Goal: Task Accomplishment & Management: Use online tool/utility

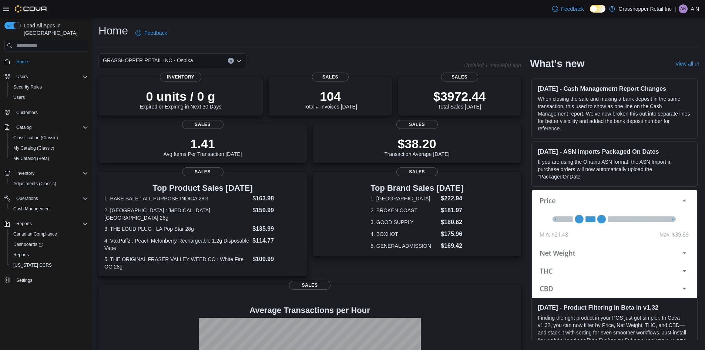
click at [239, 58] on icon "Open list of options" at bounding box center [239, 61] width 6 height 6
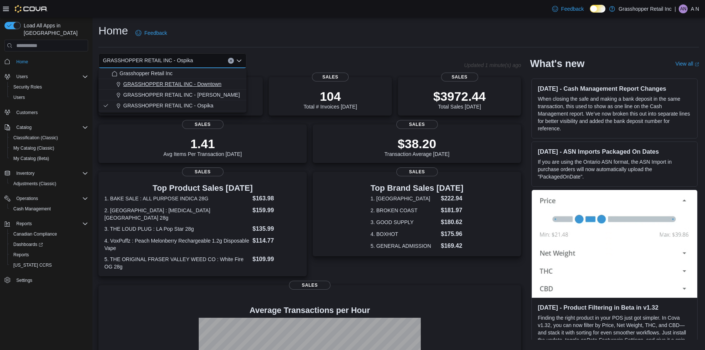
click at [212, 85] on span "GRASSHOPPER RETAIL INC - Downtown" at bounding box center [172, 83] width 98 height 7
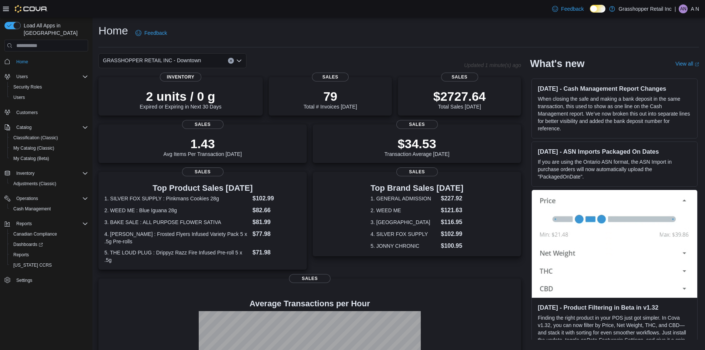
click at [240, 60] on icon "Open list of options" at bounding box center [239, 61] width 4 height 2
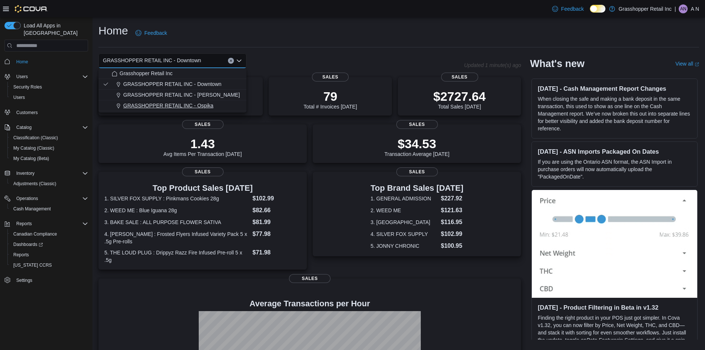
click at [203, 104] on span "GRASSHOPPER RETAIL INC - Ospika" at bounding box center [168, 105] width 90 height 7
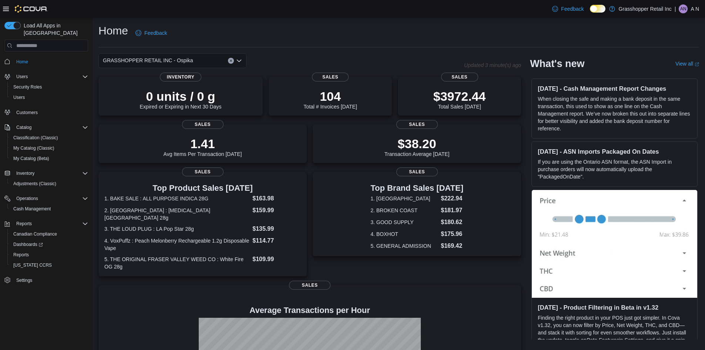
click at [236, 60] on div "GRASSHOPPER RETAIL INC - Ospika Combo box. Selected. GRASSHOPPER RETAIL INC - O…" at bounding box center [172, 60] width 148 height 15
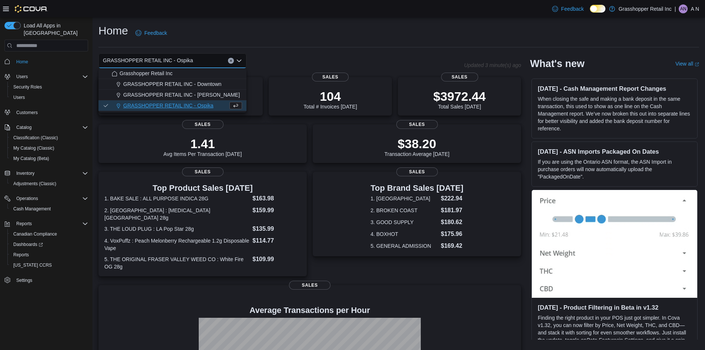
click at [199, 101] on button "GRASSHOPPER RETAIL INC - Ospika" at bounding box center [172, 105] width 148 height 11
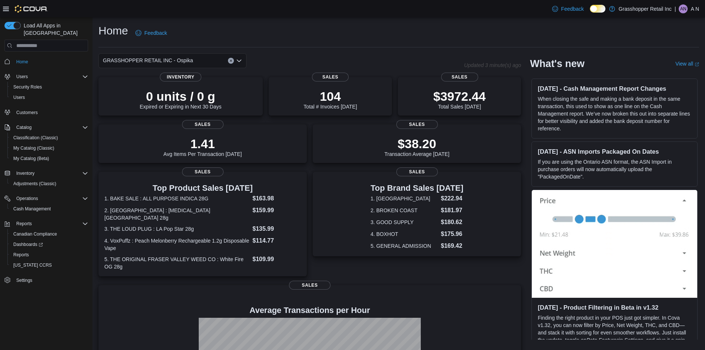
click at [259, 55] on div "GRASSHOPPER RETAIL INC - Ospika" at bounding box center [281, 60] width 366 height 15
click at [362, 22] on div "Home Feedback GRASSHOPPER RETAIL INC - Ospika Updated 3 minute(s) ago 0 units /…" at bounding box center [398, 228] width 612 height 423
click at [425, 38] on div "Home Feedback" at bounding box center [398, 32] width 600 height 19
click at [421, 62] on div "GRASSHOPPER RETAIL INC - Ospika" at bounding box center [281, 60] width 366 height 15
click at [232, 58] on div "GRASSHOPPER RETAIL INC - Ospika" at bounding box center [172, 60] width 148 height 15
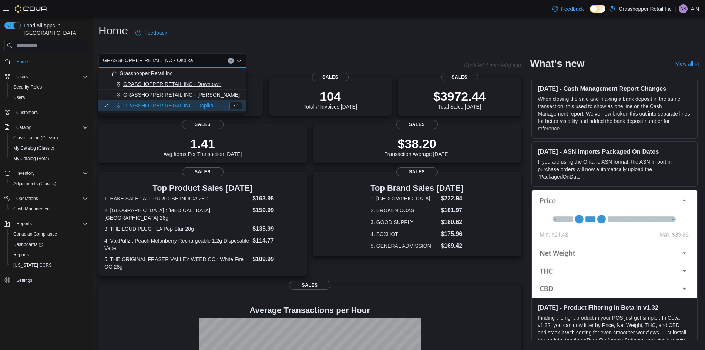
click at [209, 81] on span "GRASSHOPPER RETAIL INC - Downtown" at bounding box center [172, 83] width 98 height 7
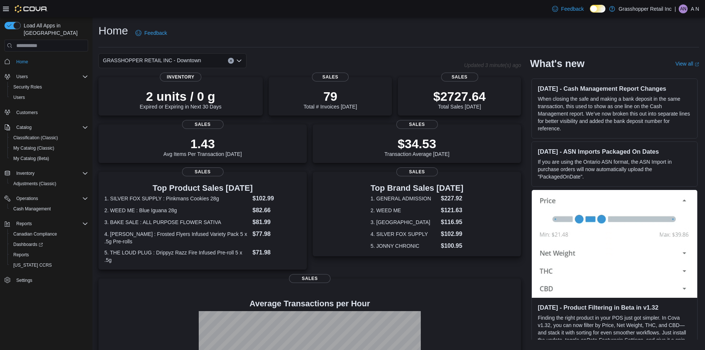
click at [239, 59] on icon "Open list of options" at bounding box center [239, 61] width 6 height 6
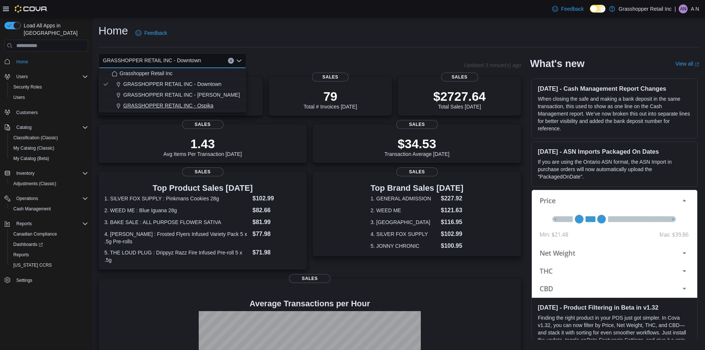
click at [223, 101] on button "GRASSHOPPER RETAIL INC - Ospika" at bounding box center [172, 105] width 148 height 11
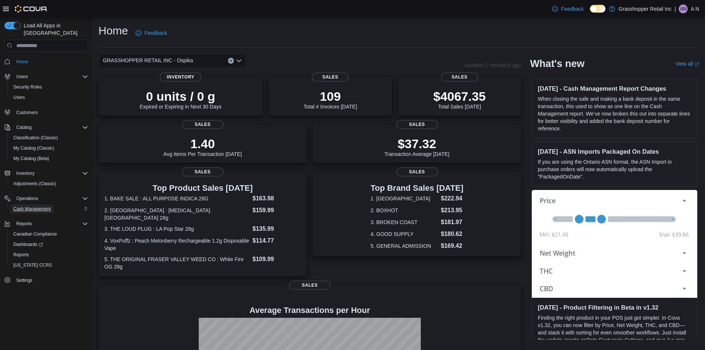
click at [31, 206] on span "Cash Management" at bounding box center [31, 209] width 37 height 6
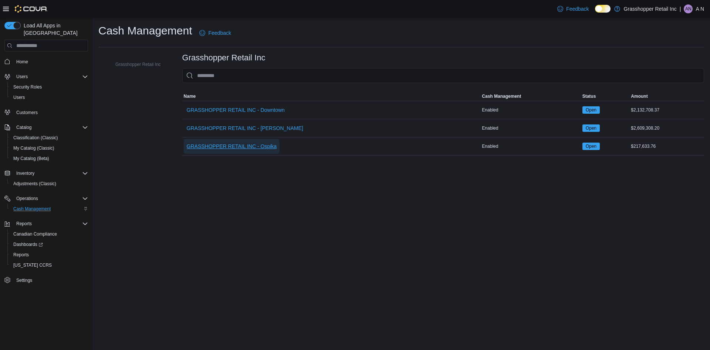
click at [256, 142] on span "GRASSHOPPER RETAIL INC - Ospika" at bounding box center [232, 145] width 90 height 7
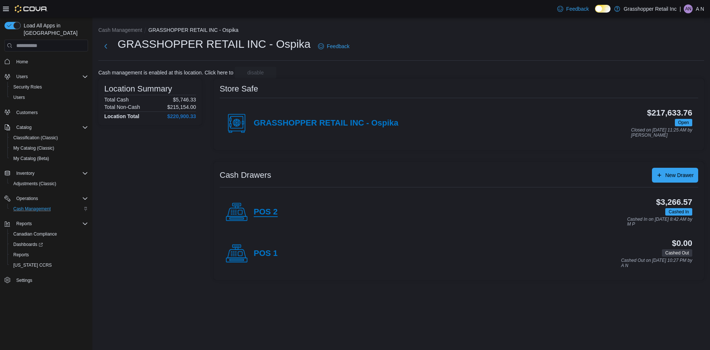
click at [258, 212] on h4 "POS 2" at bounding box center [266, 212] width 24 height 10
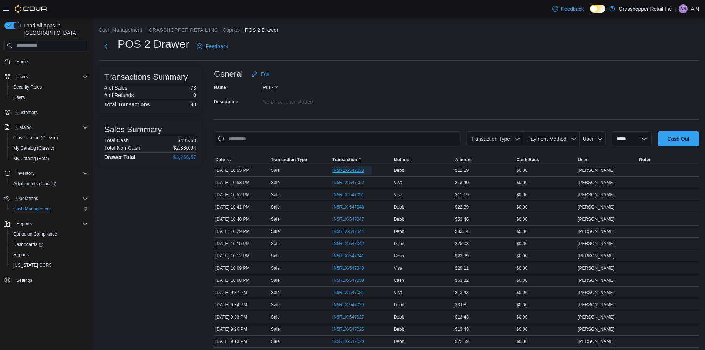
click at [360, 169] on span "IN5RLX-547053" at bounding box center [348, 170] width 32 height 6
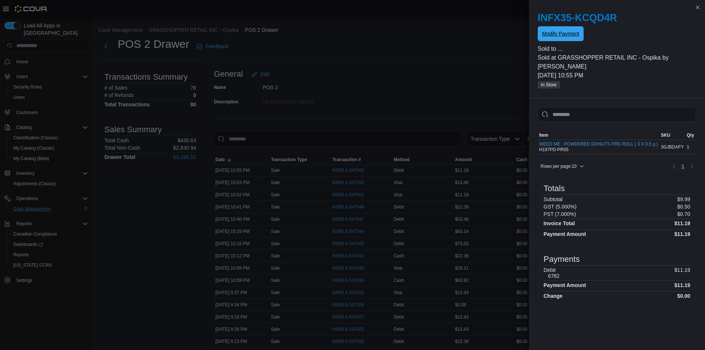
click at [566, 40] on span "Modify Payment" at bounding box center [560, 33] width 37 height 15
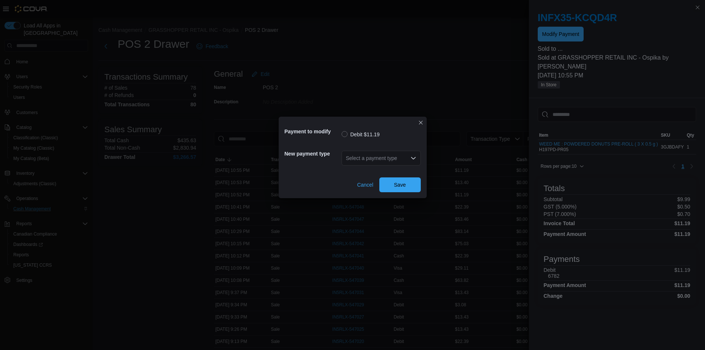
click at [390, 162] on div "Select a payment type" at bounding box center [380, 158] width 79 height 15
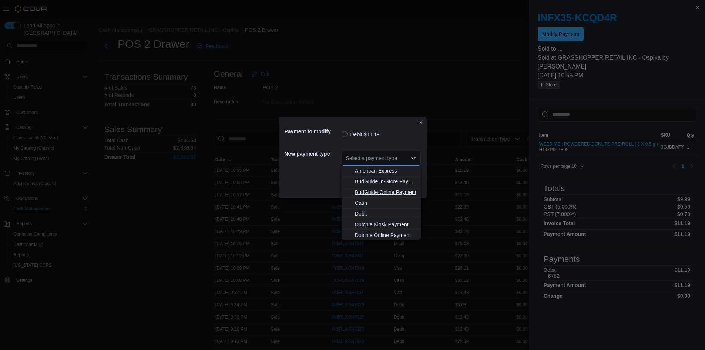
scroll to position [37, 0]
click at [376, 218] on span "MasterCard" at bounding box center [385, 219] width 61 height 7
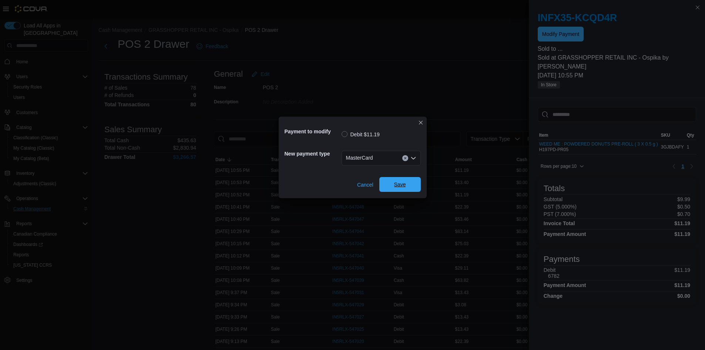
click at [400, 181] on span "Save" at bounding box center [400, 184] width 33 height 15
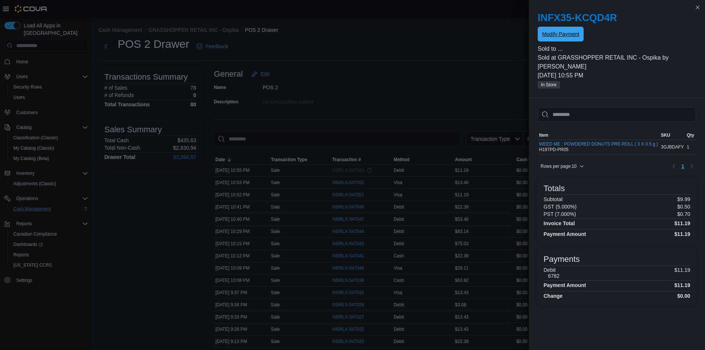
scroll to position [0, 0]
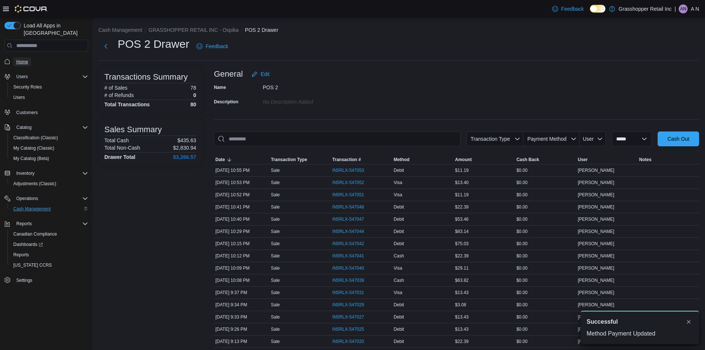
click at [26, 59] on span "Home" at bounding box center [22, 62] width 12 height 6
